Goal: Task Accomplishment & Management: Use online tool/utility

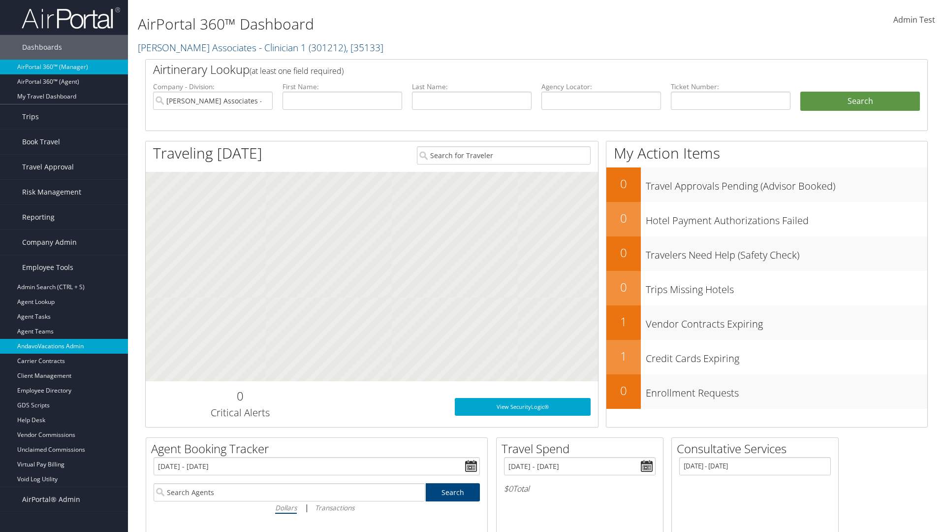
click at [64, 346] on link "AndavoVacations Admin" at bounding box center [64, 346] width 128 height 15
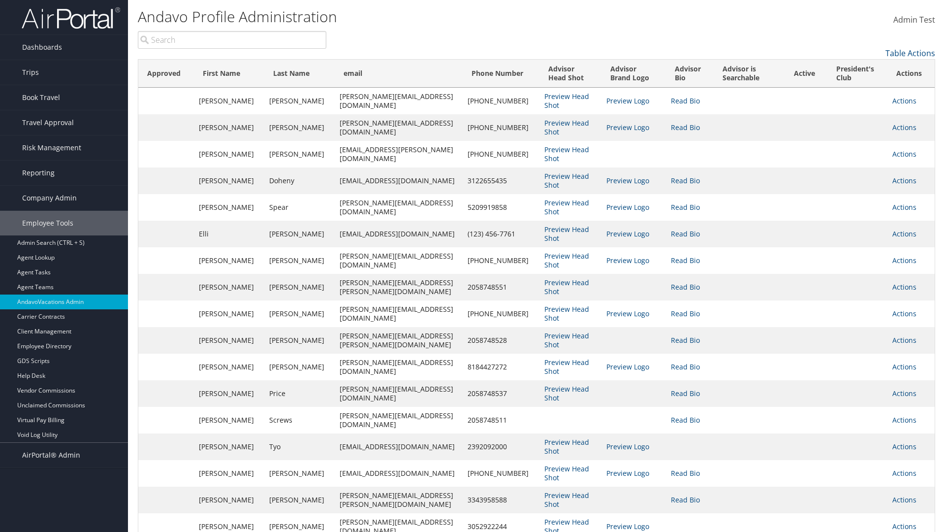
click at [232, 40] on input "search" at bounding box center [232, 40] width 189 height 18
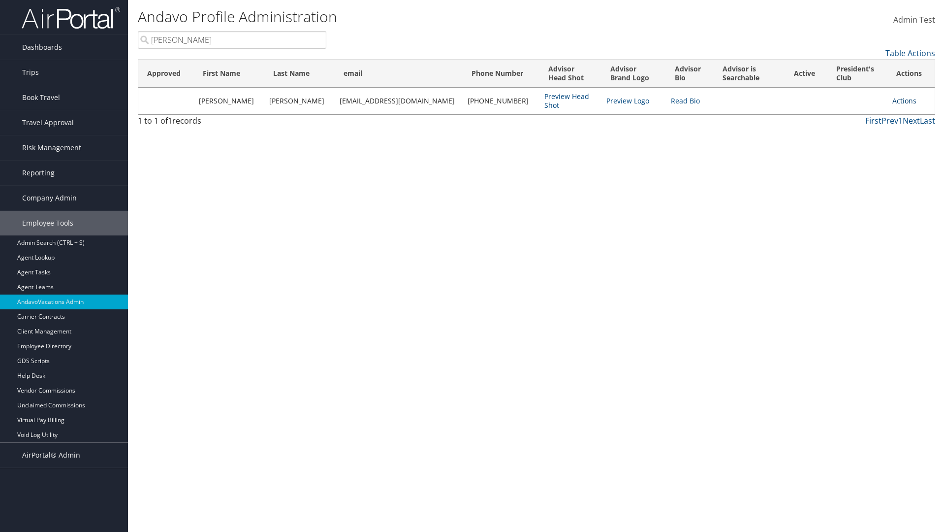
type input "[PERSON_NAME]"
click at [900, 100] on link "Actions" at bounding box center [905, 100] width 24 height 9
click at [855, 182] on link "Add to President's Club" at bounding box center [855, 182] width 107 height 17
